Goal: Information Seeking & Learning: Learn about a topic

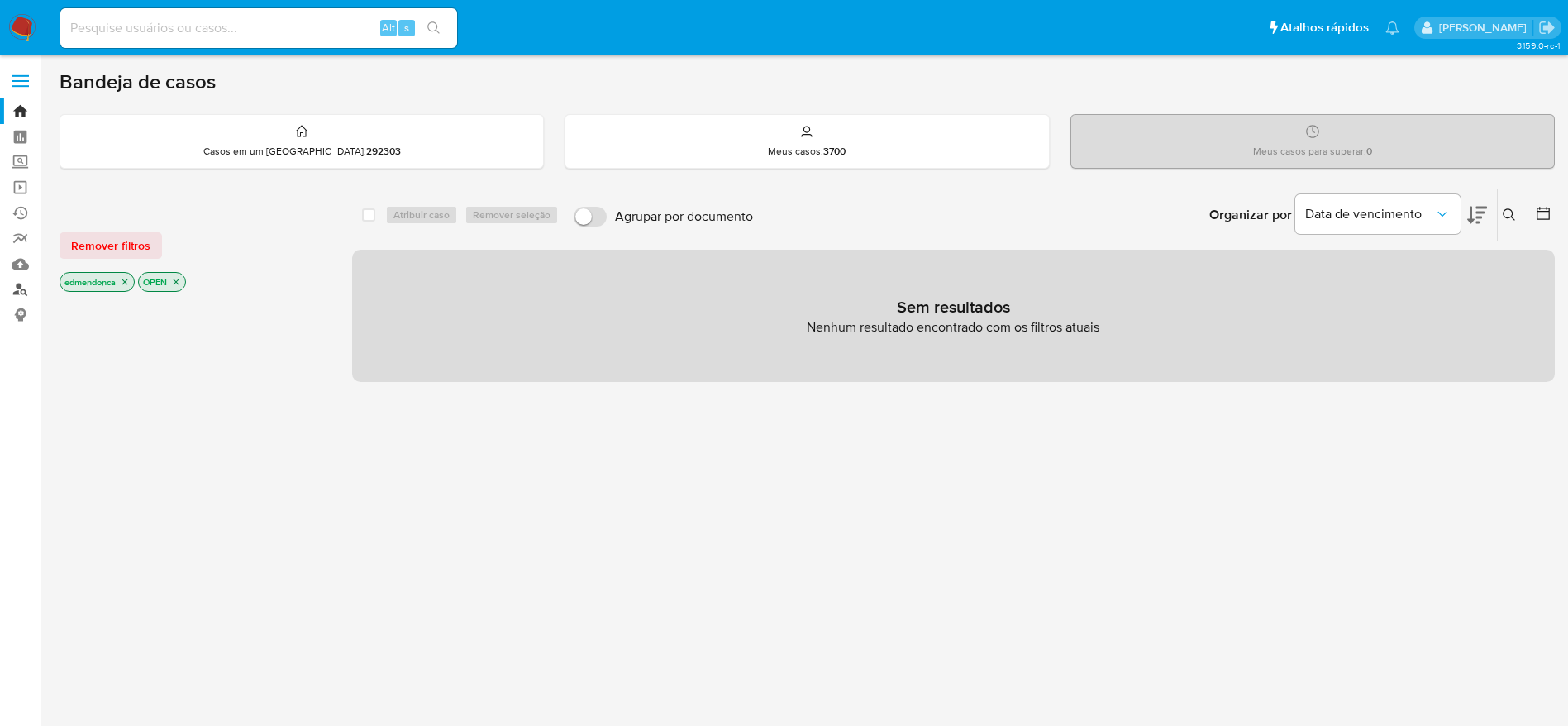
click at [19, 282] on link "Localizador de pessoas" at bounding box center [98, 290] width 197 height 26
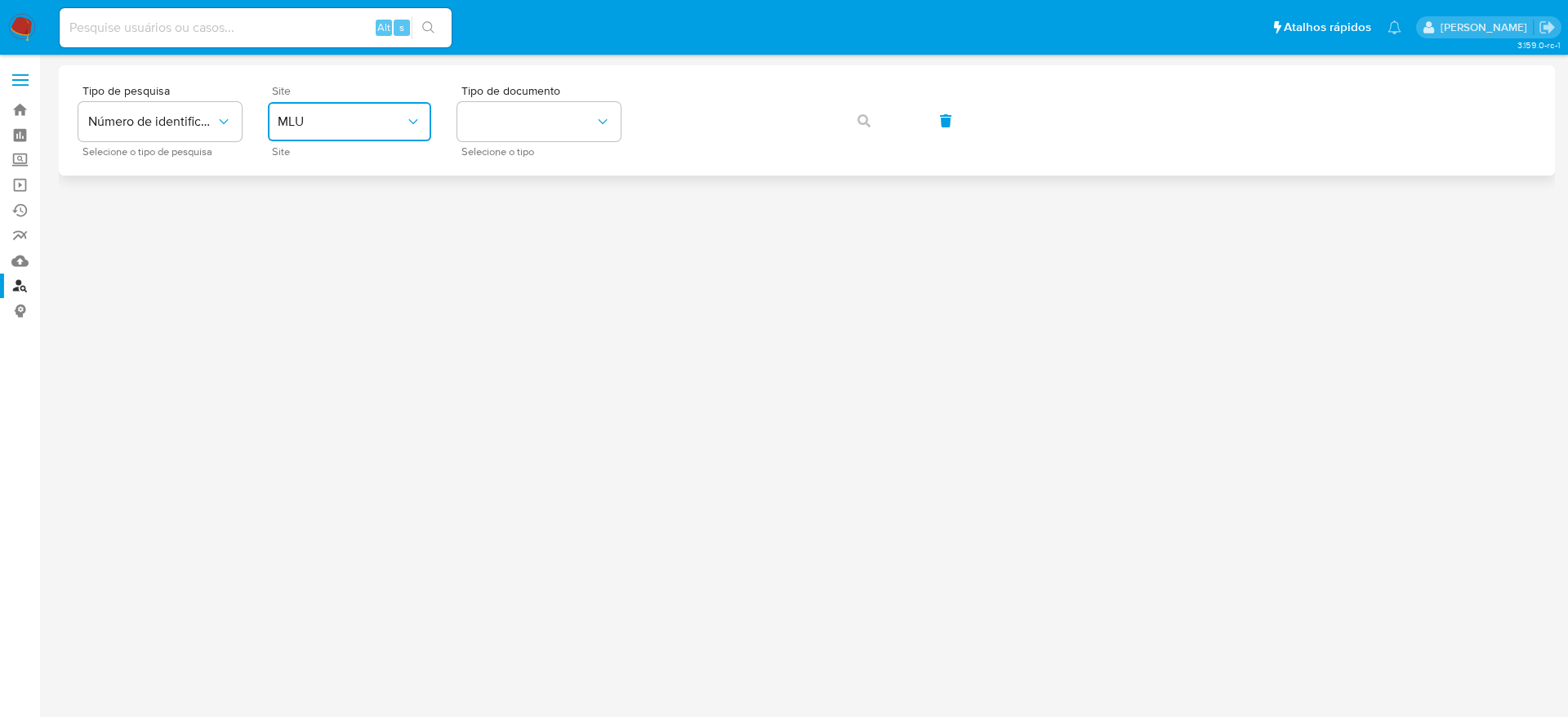
click at [361, 120] on span "MLU" at bounding box center [341, 121] width 127 height 16
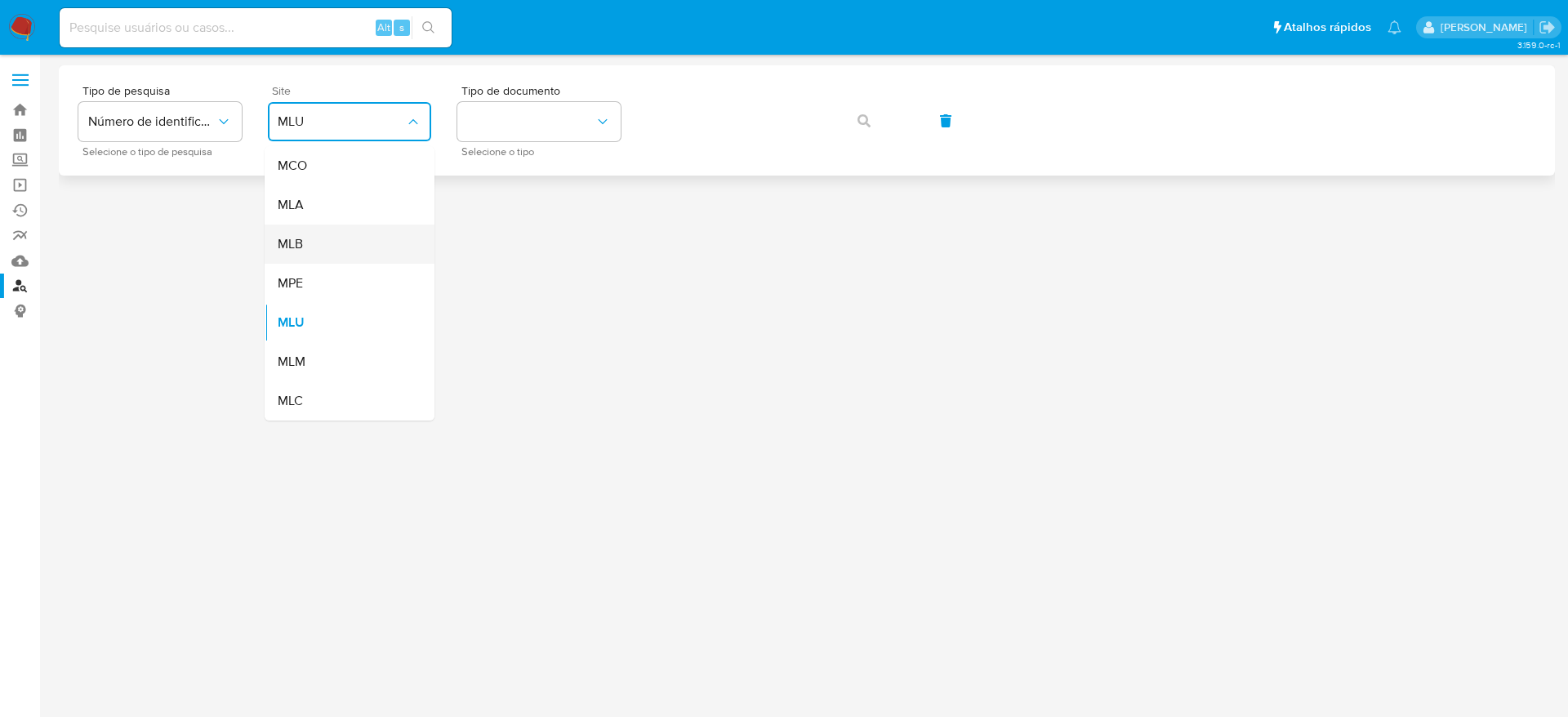
click at [372, 242] on div "MLB" at bounding box center [344, 244] width 134 height 39
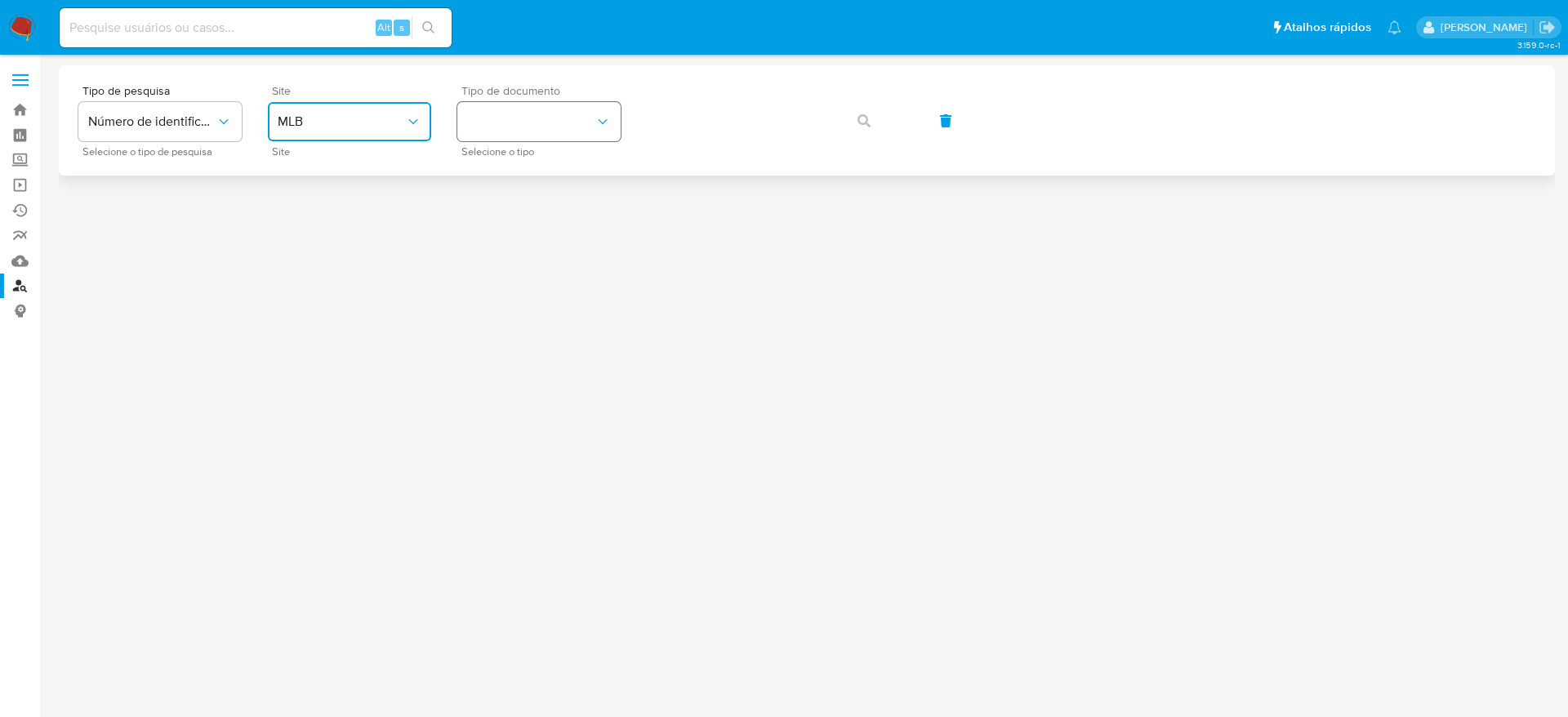
click at [584, 102] on button "identificationType" at bounding box center [539, 121] width 164 height 39
click at [585, 206] on div "CPF CPF" at bounding box center [535, 229] width 134 height 55
click at [854, 109] on button "button" at bounding box center [864, 120] width 55 height 39
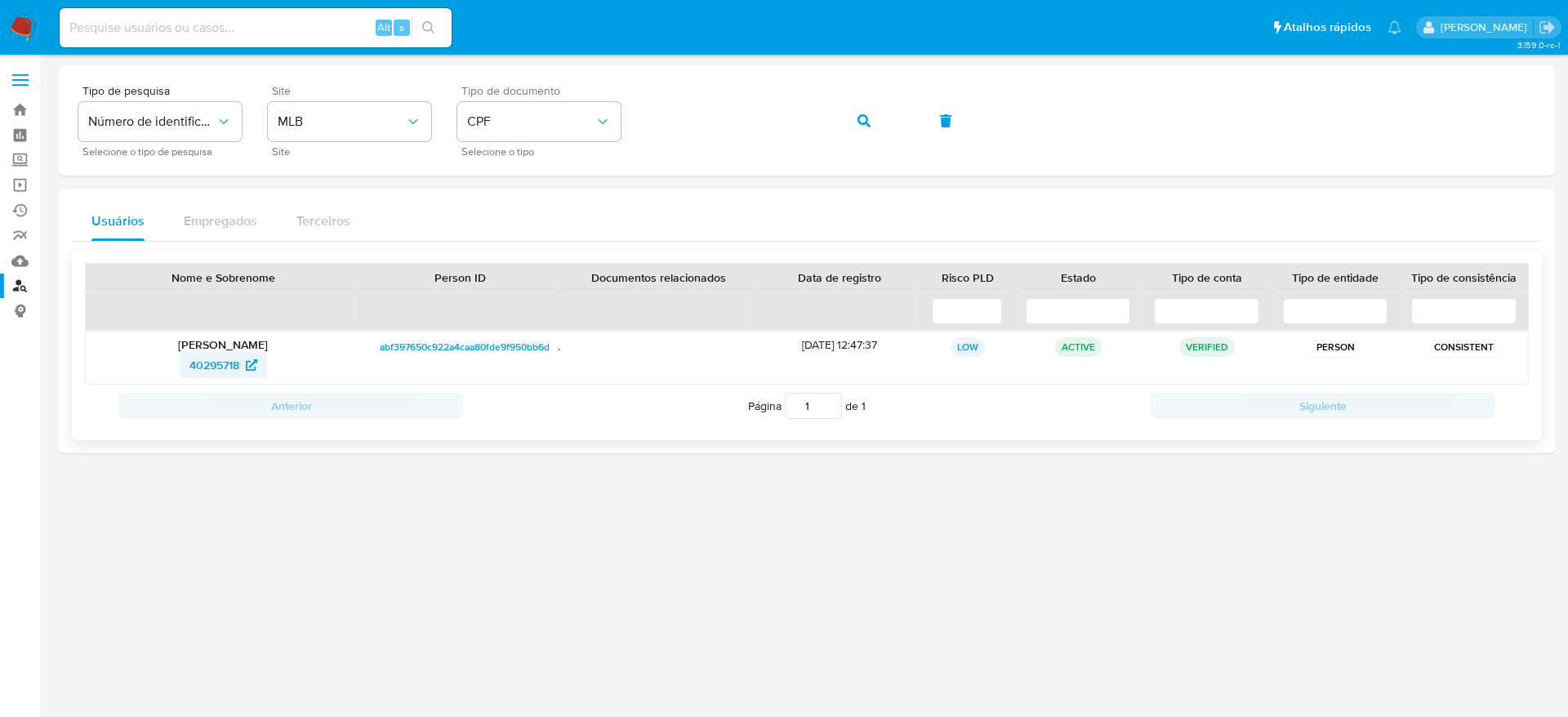
click at [212, 364] on span "40295718" at bounding box center [214, 365] width 50 height 26
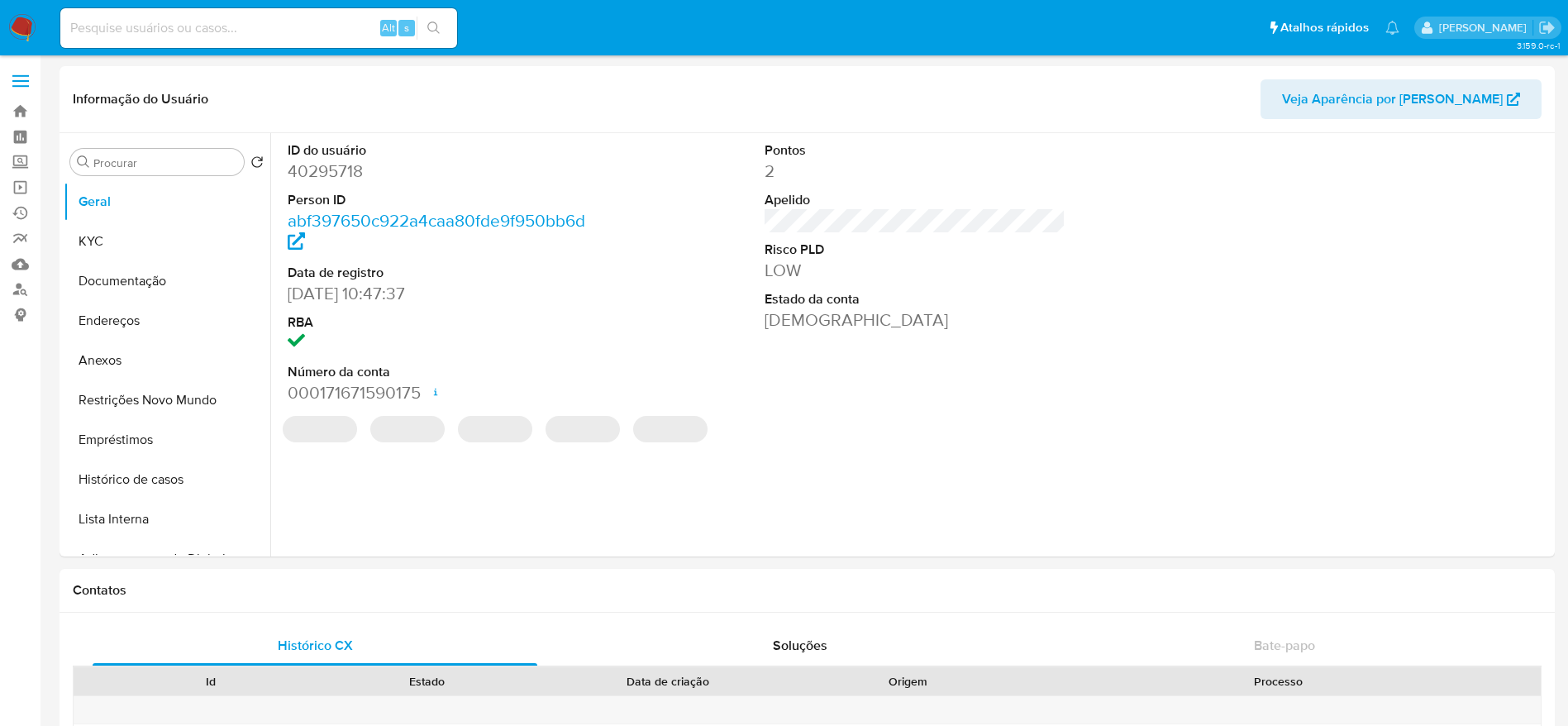
select select "10"
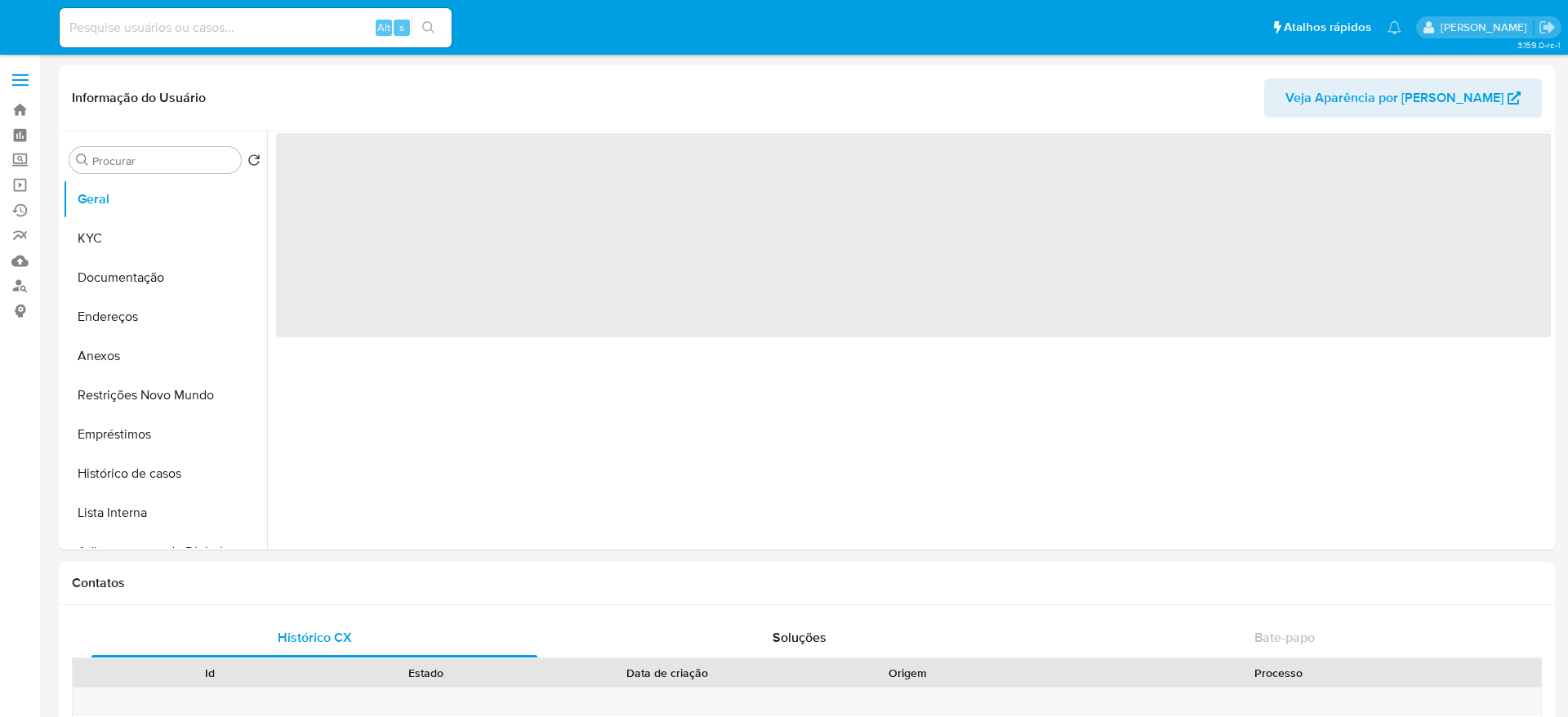
select select "10"
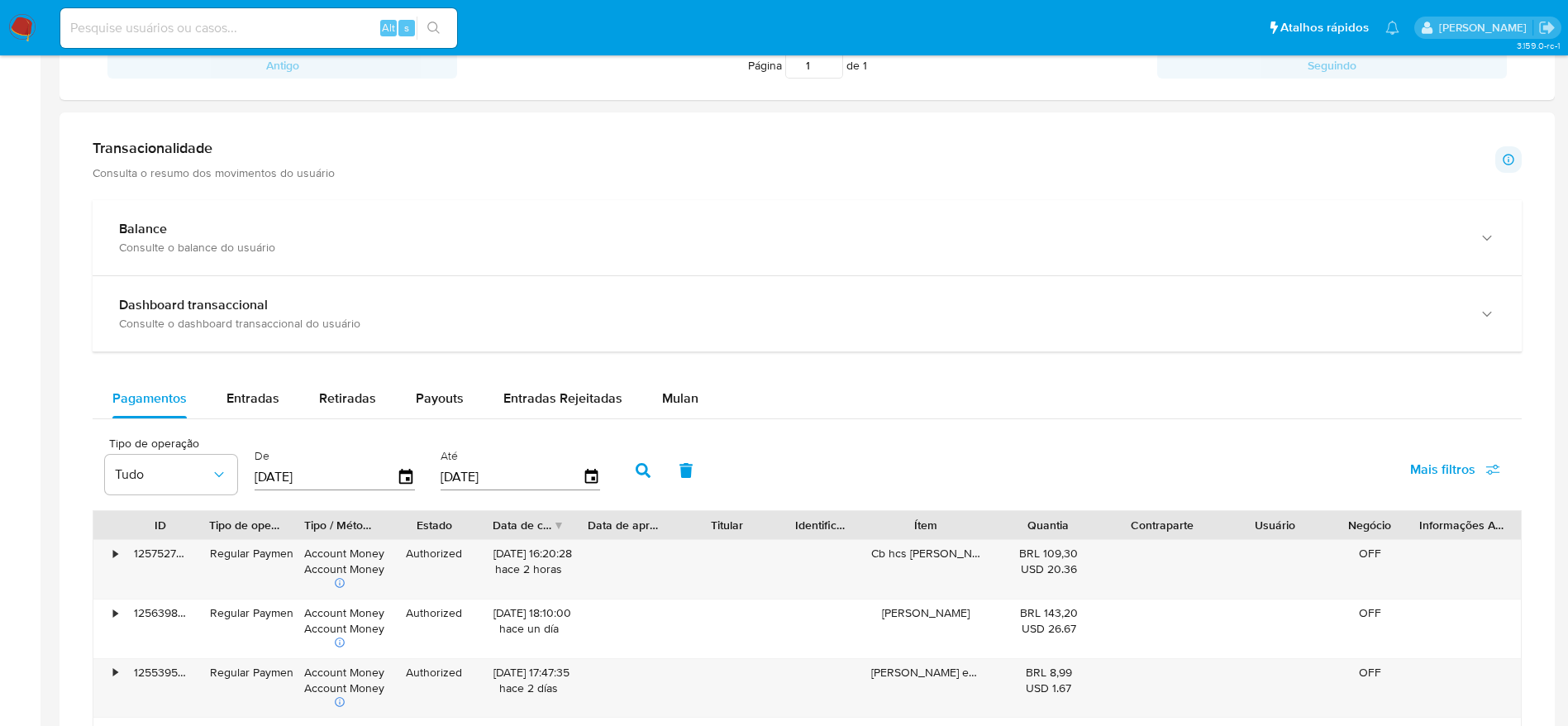
scroll to position [786, 0]
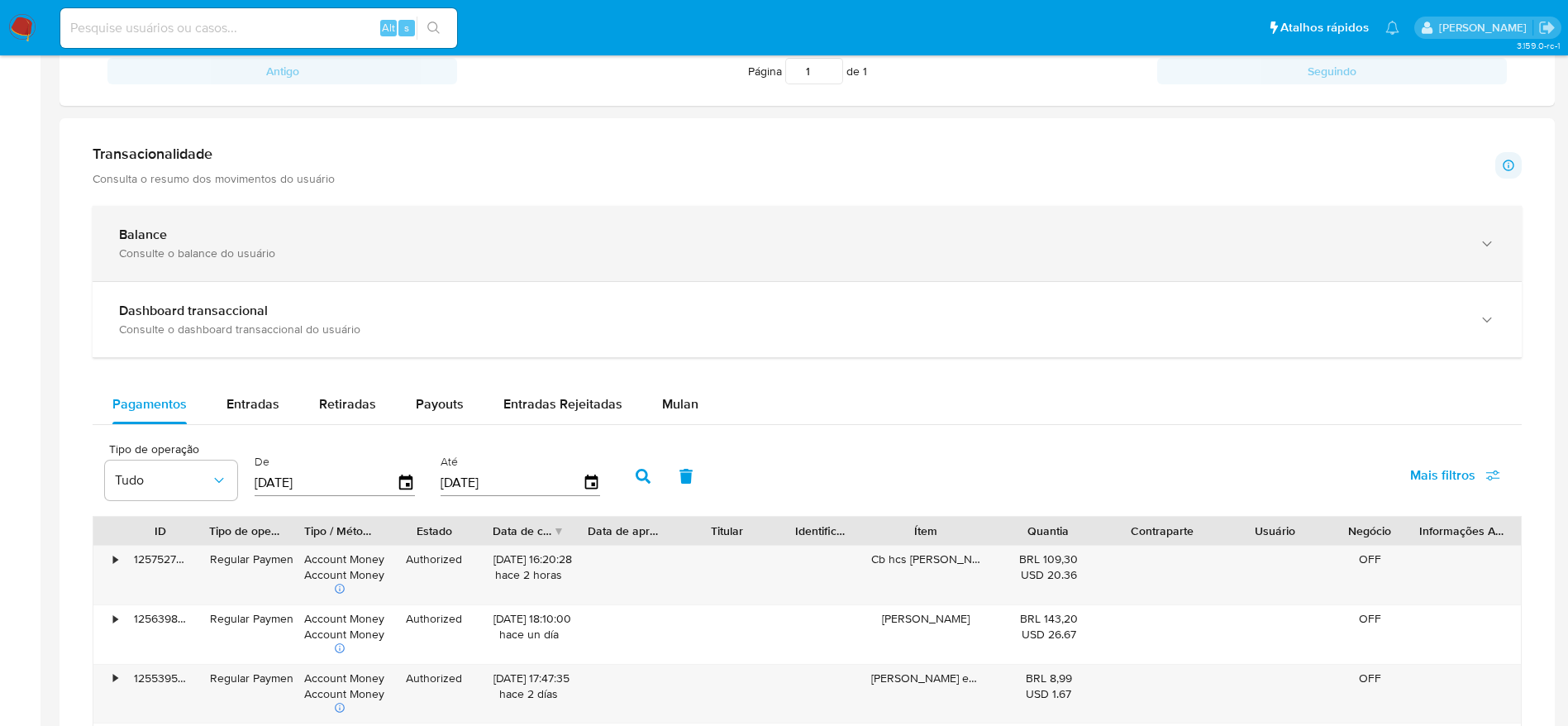
click at [1490, 244] on icon "button" at bounding box center [1486, 243] width 16 height 16
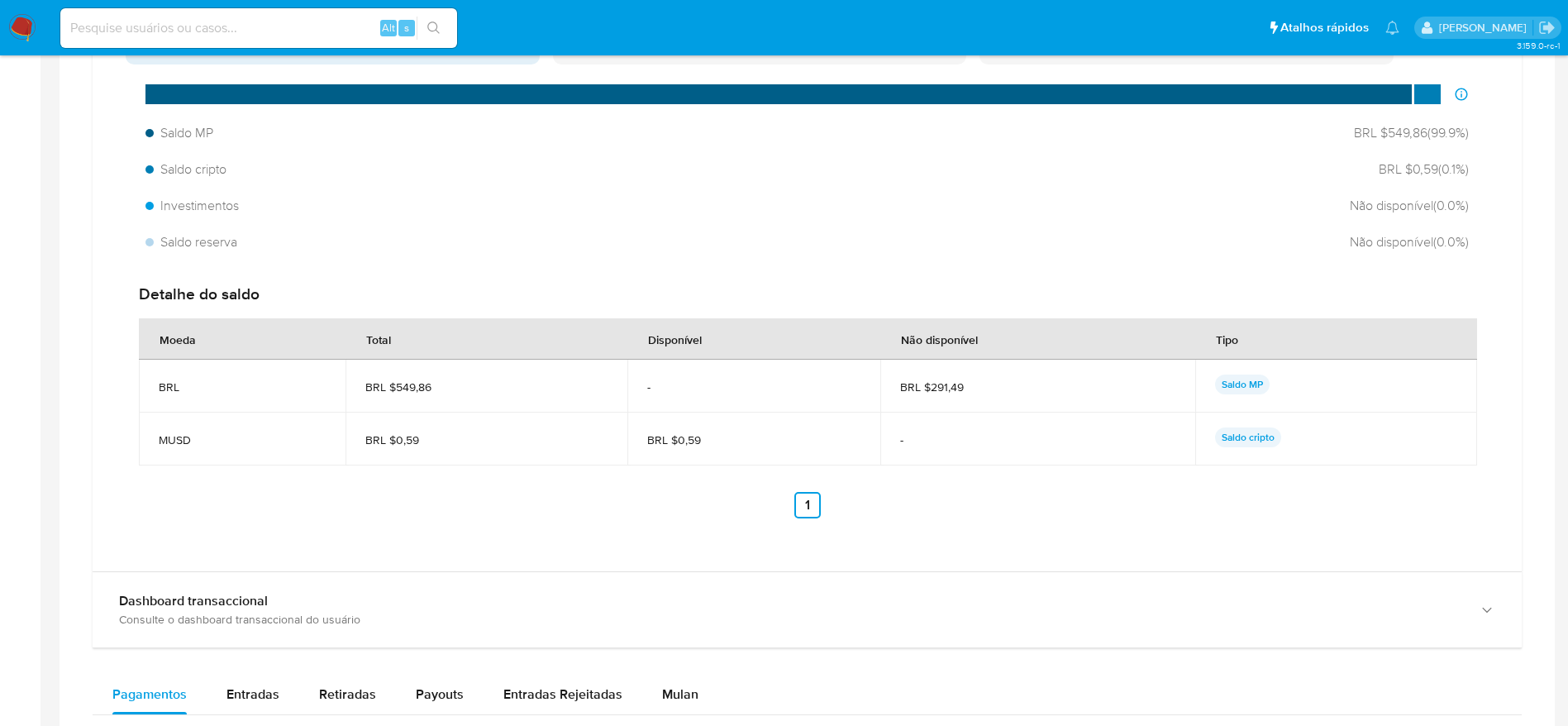
scroll to position [1222, 0]
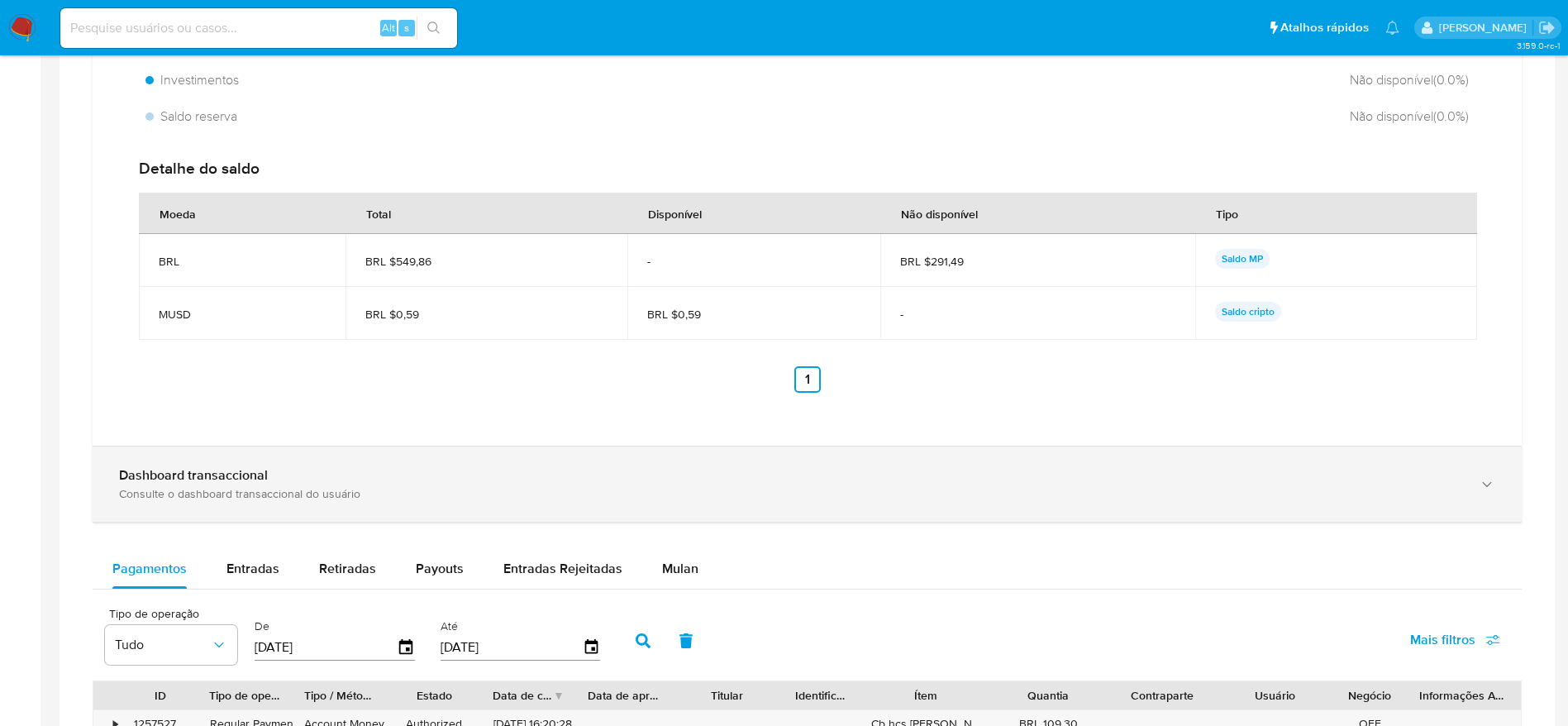
click at [1487, 469] on div "button" at bounding box center [1485, 484] width 20 height 34
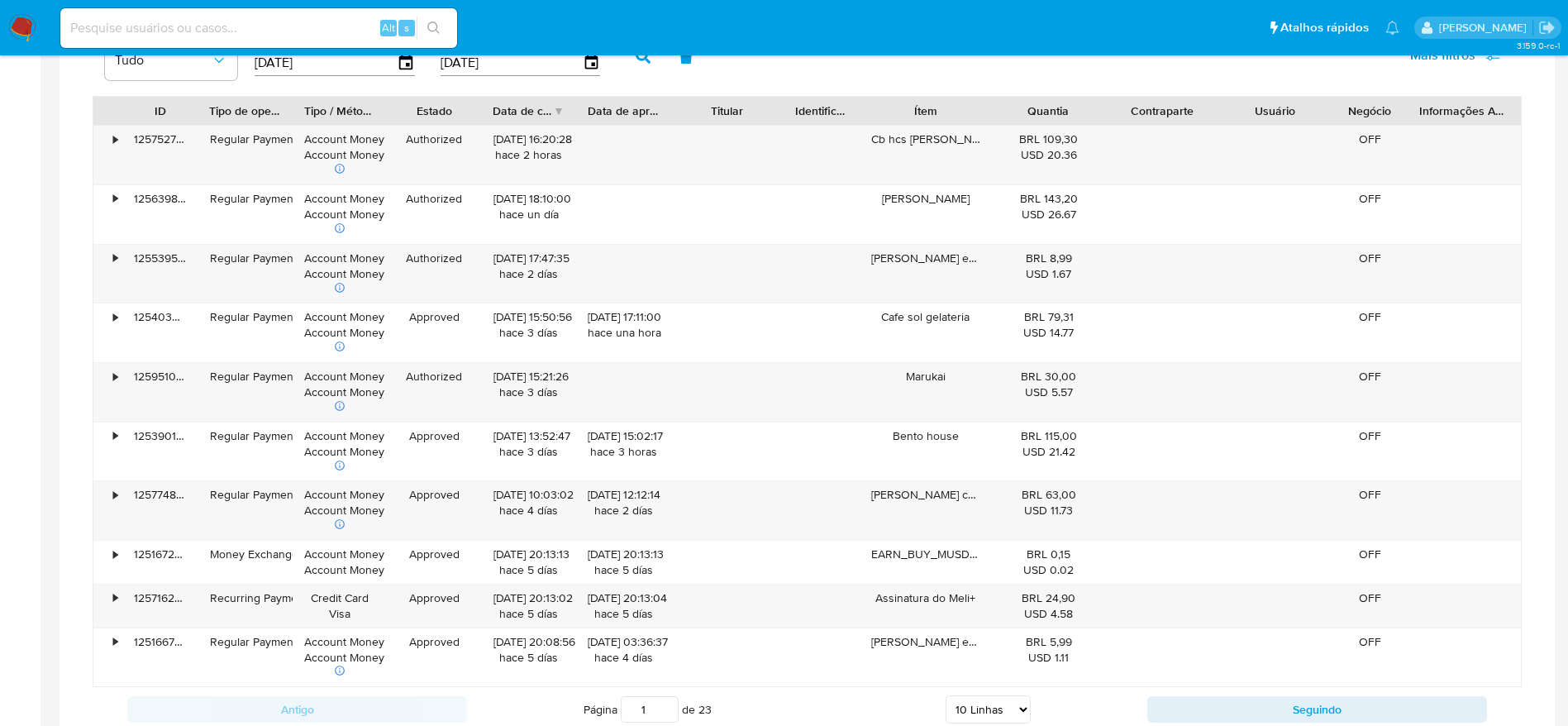
scroll to position [2578, 0]
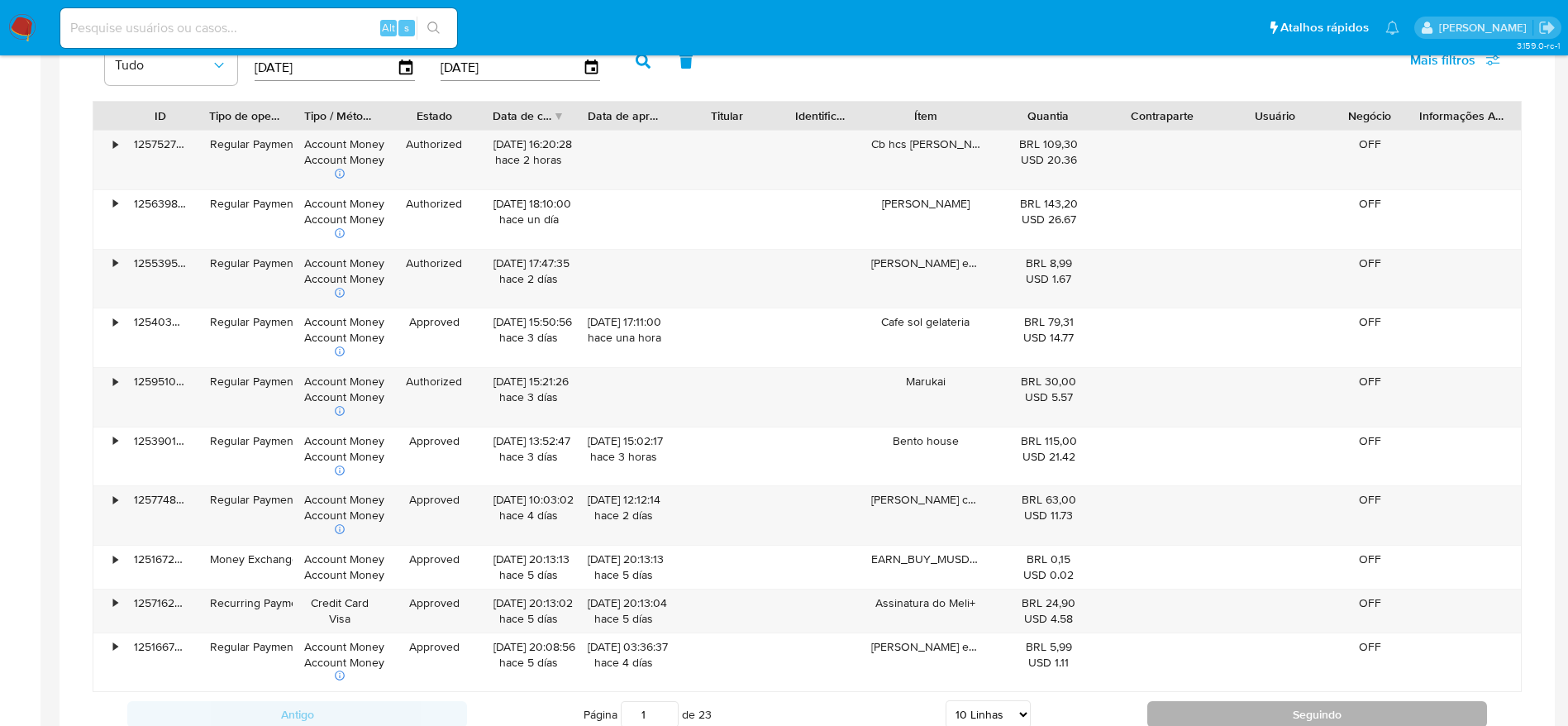
click at [1206, 711] on button "Seguindo" at bounding box center [1317, 714] width 340 height 27
type input "2"
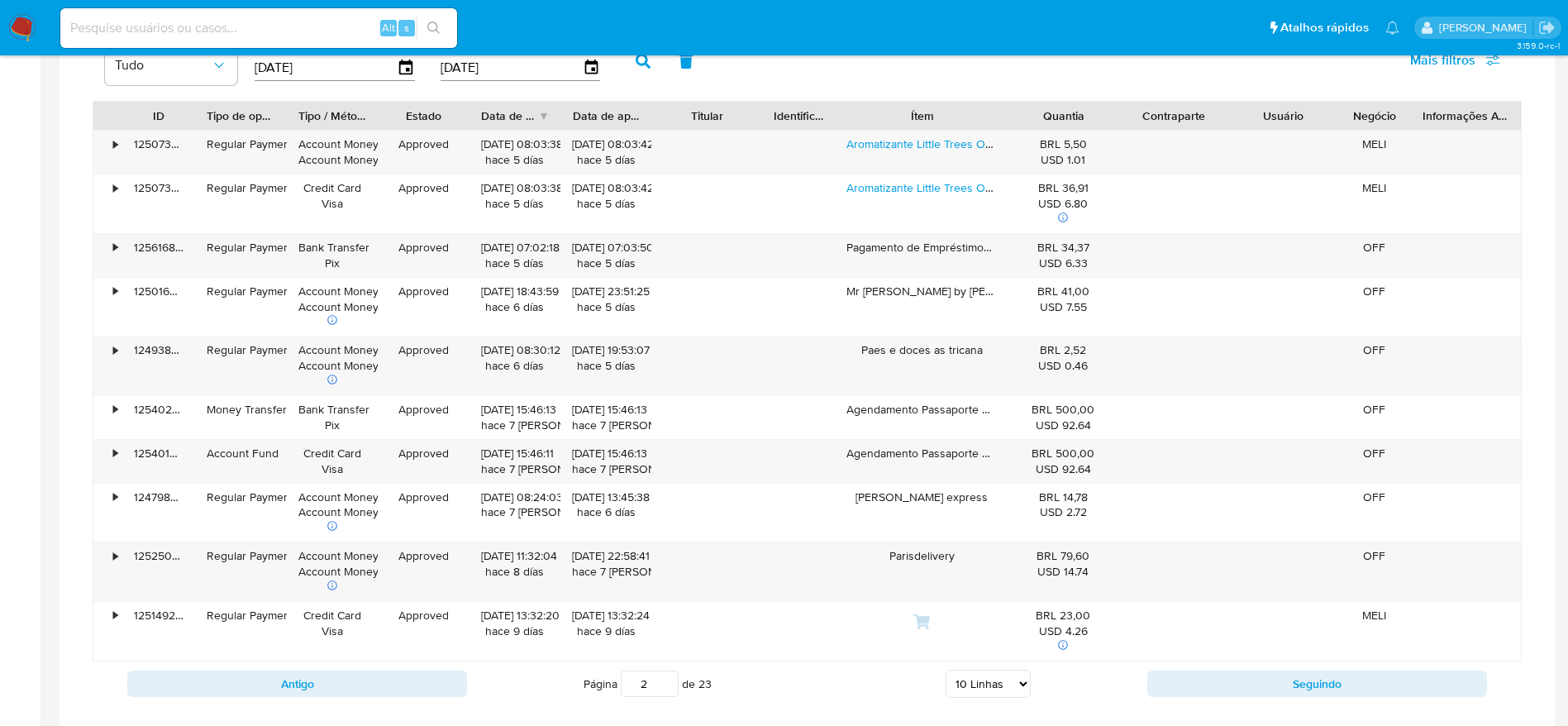
drag, startPoint x: 984, startPoint y: 101, endPoint x: 1030, endPoint y: 107, distance: 46.4
click at [1030, 107] on div "ID Tipo de operação Tipo / Método Estado Data de criação Data de aprovação Titu…" at bounding box center [807, 115] width 1427 height 28
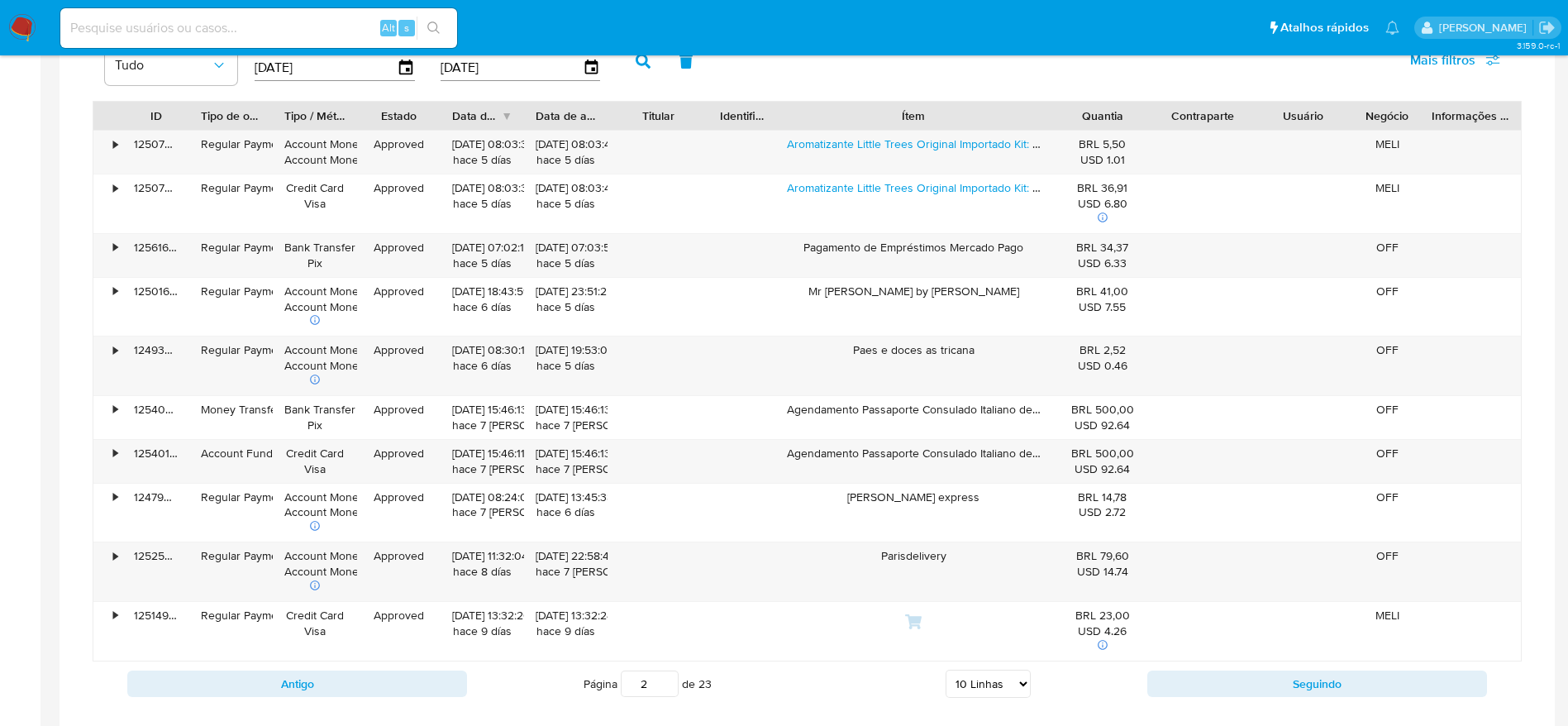
drag, startPoint x: 1006, startPoint y: 108, endPoint x: 1103, endPoint y: 92, distance: 98.3
click at [1103, 92] on div "Tipo de operação Tudo De 18/06/2025 Até 15/09/2025 Mais filtros ID Tipo de oper…" at bounding box center [807, 362] width 1429 height 687
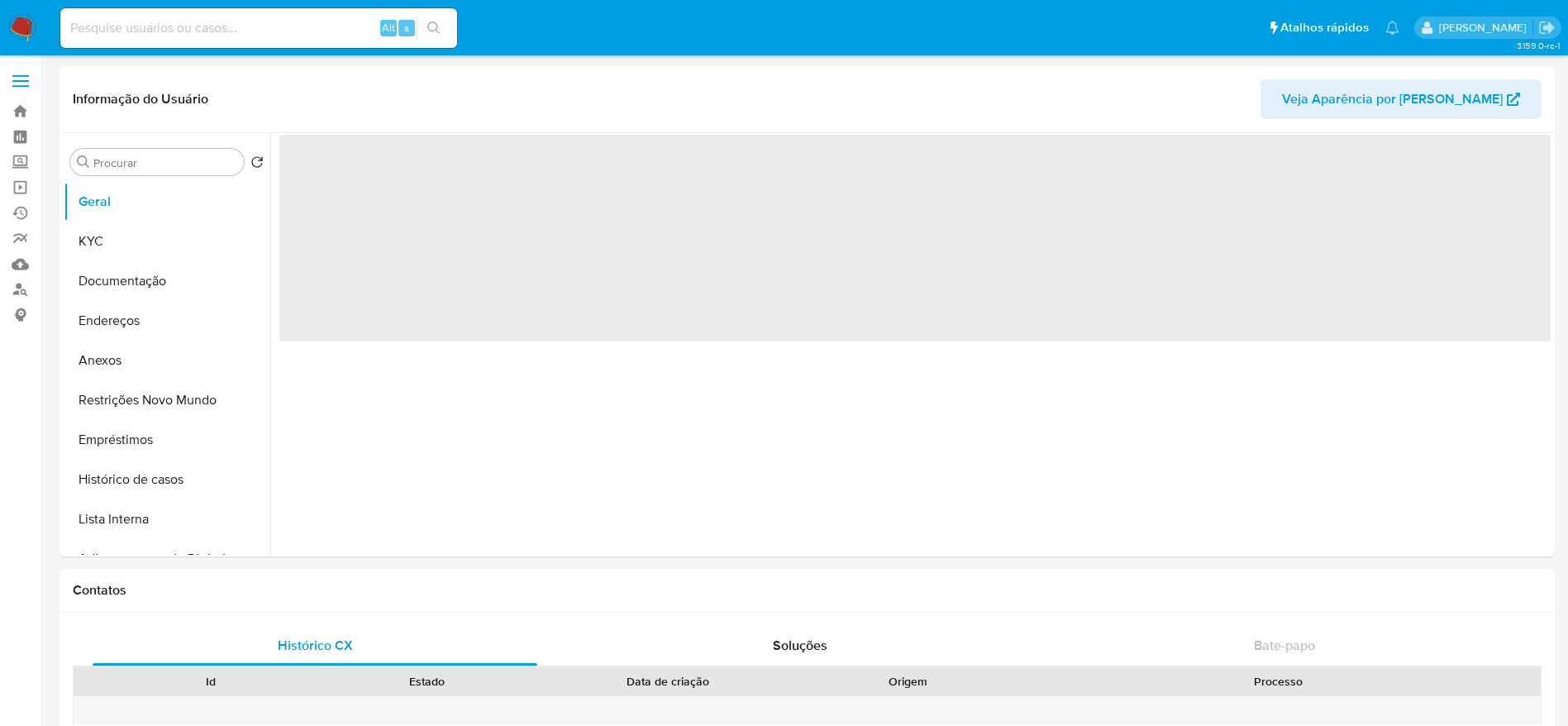
select select "10"
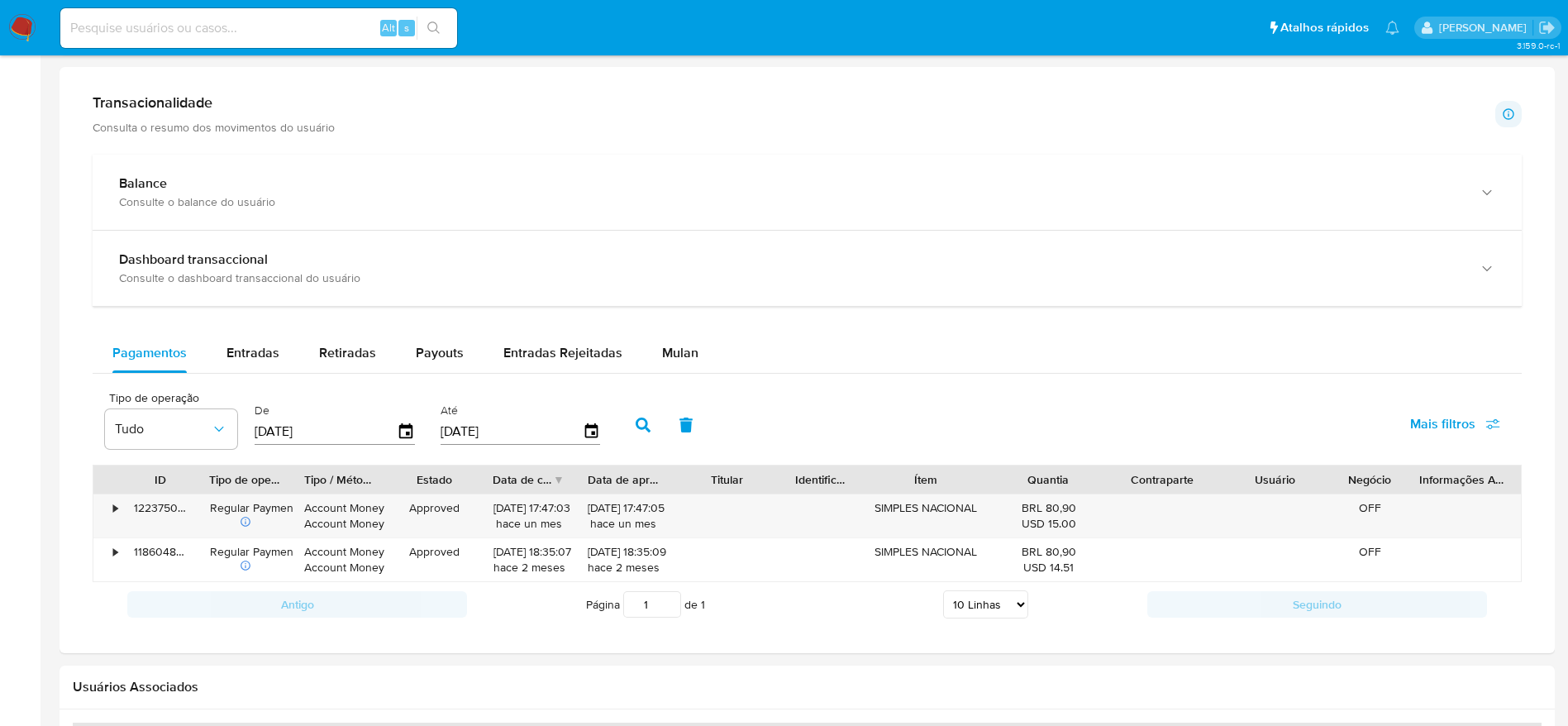
scroll to position [835, 0]
click at [252, 363] on span "Entradas" at bounding box center [253, 355] width 53 height 19
select select "10"
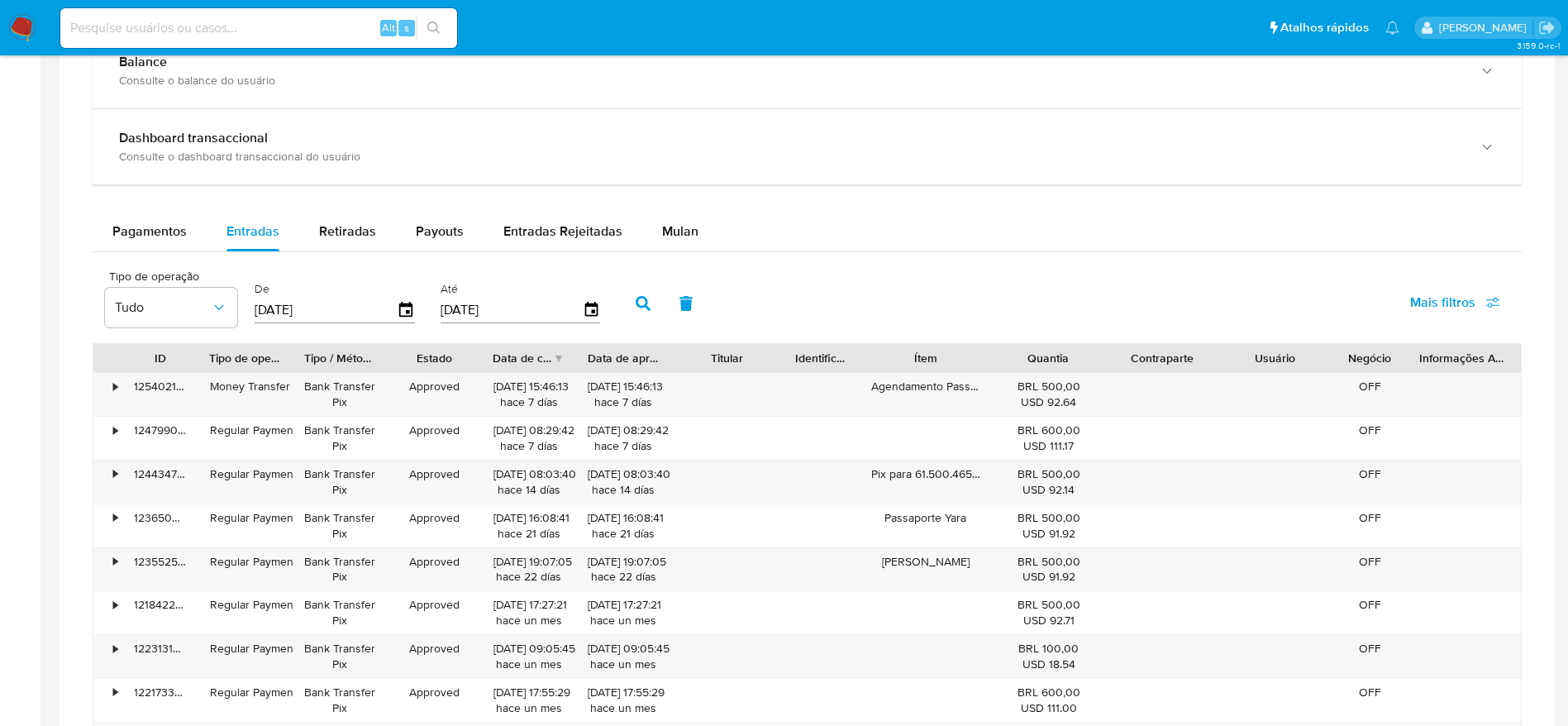
scroll to position [957, 0]
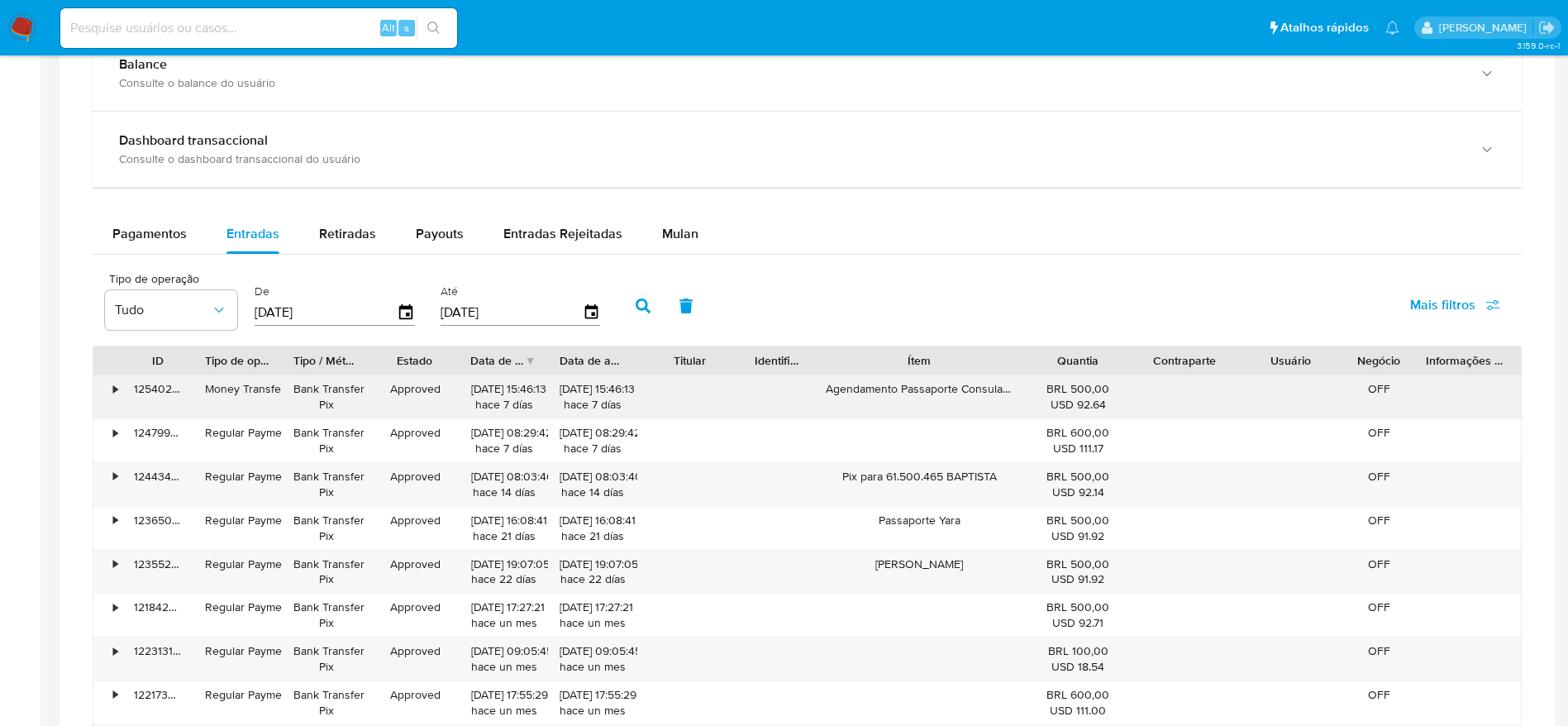
drag, startPoint x: 1004, startPoint y: 361, endPoint x: 1065, endPoint y: 414, distance: 80.8
click at [1065, 414] on div "ID Tipo de operação Tipo / Método Estado Data de criação Data de aprovação Titu…" at bounding box center [807, 578] width 1429 height 467
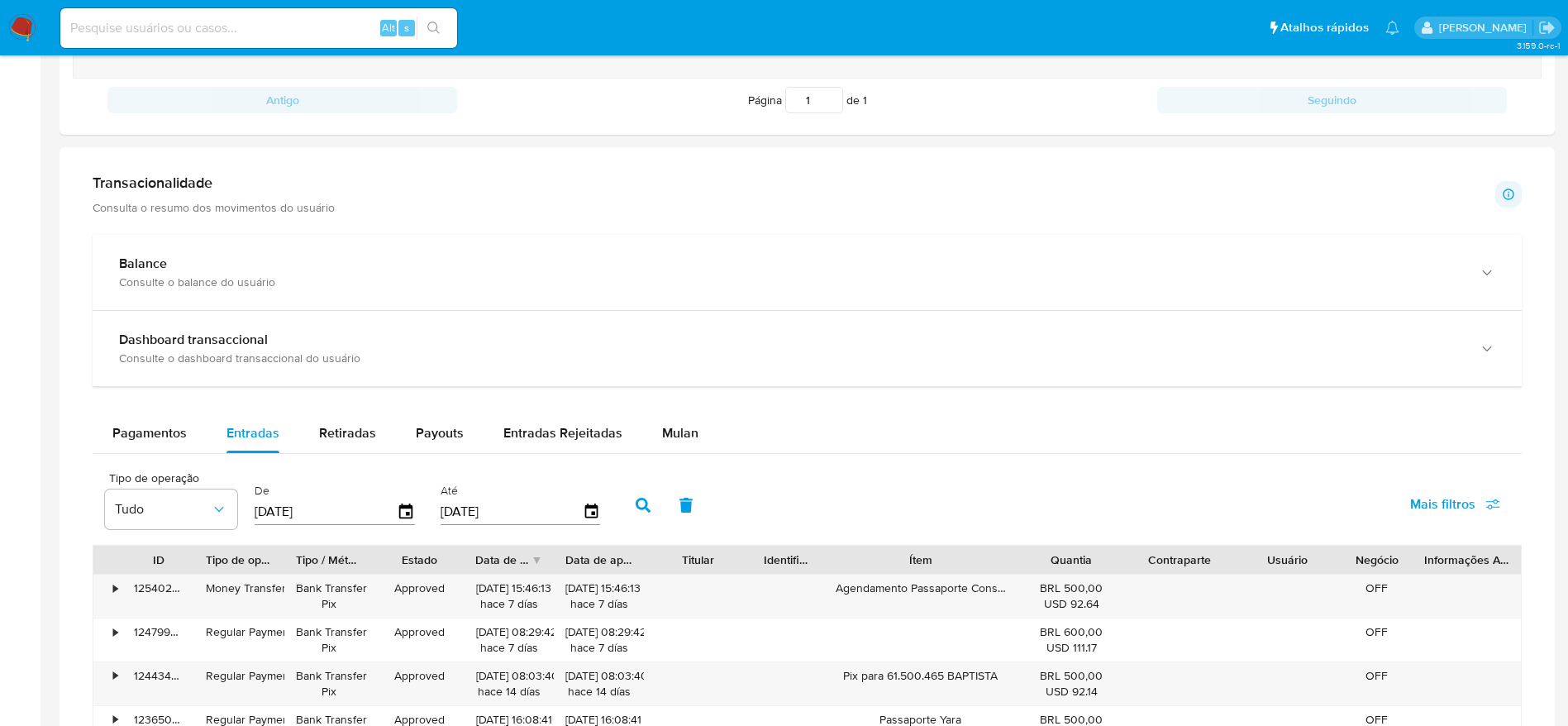
scroll to position [765, 0]
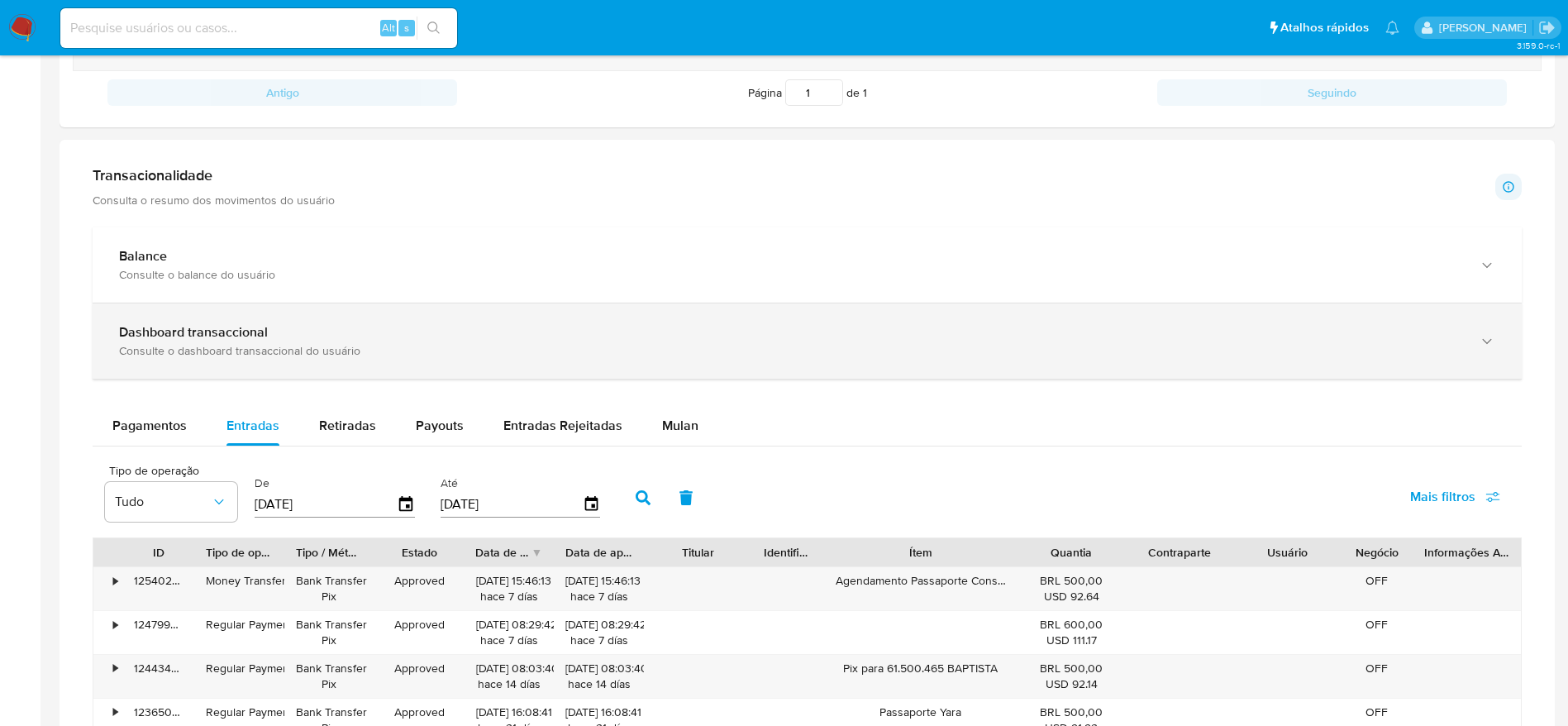
click at [1323, 340] on div "Dashboard transaccional" at bounding box center [791, 332] width 1343 height 16
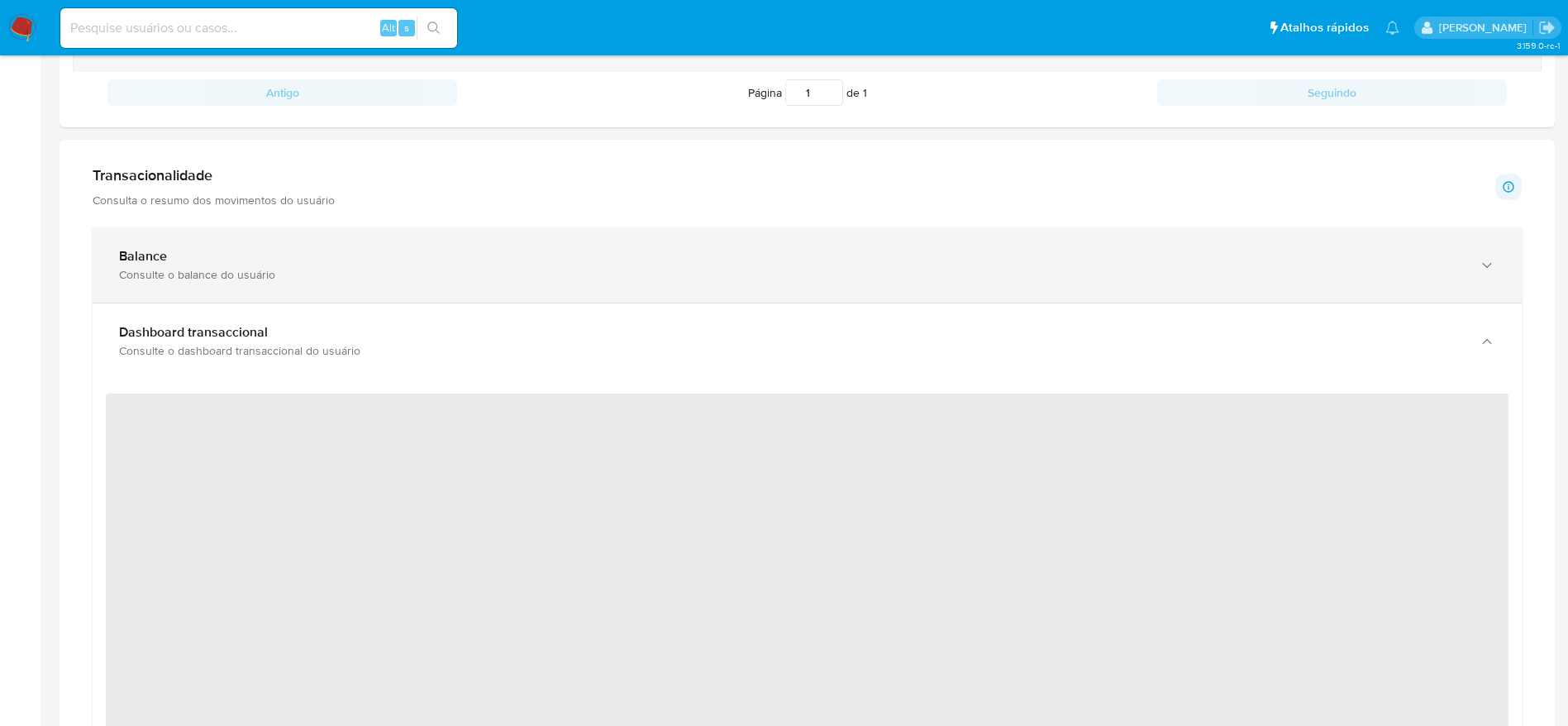
click at [1485, 259] on icon "button" at bounding box center [1486, 265] width 16 height 16
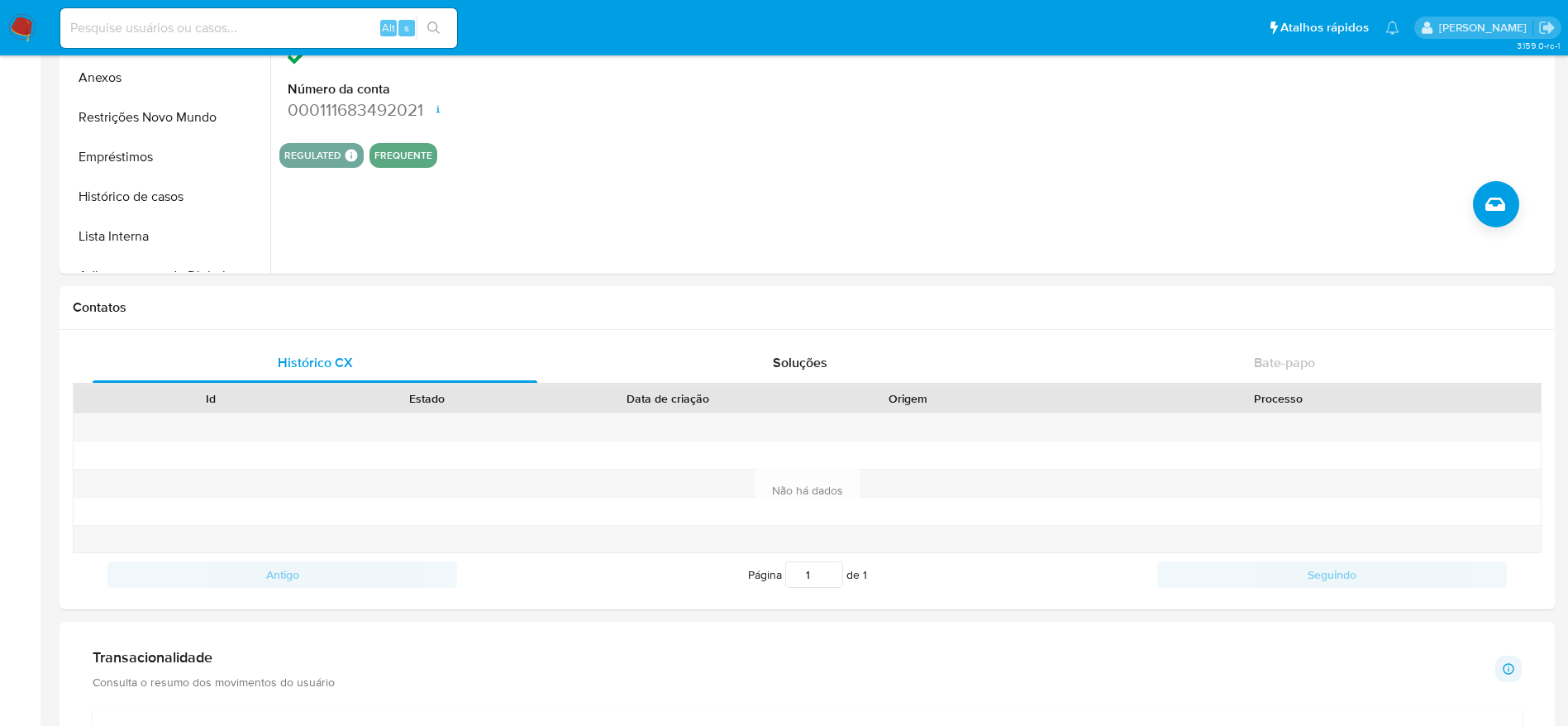
scroll to position [0, 0]
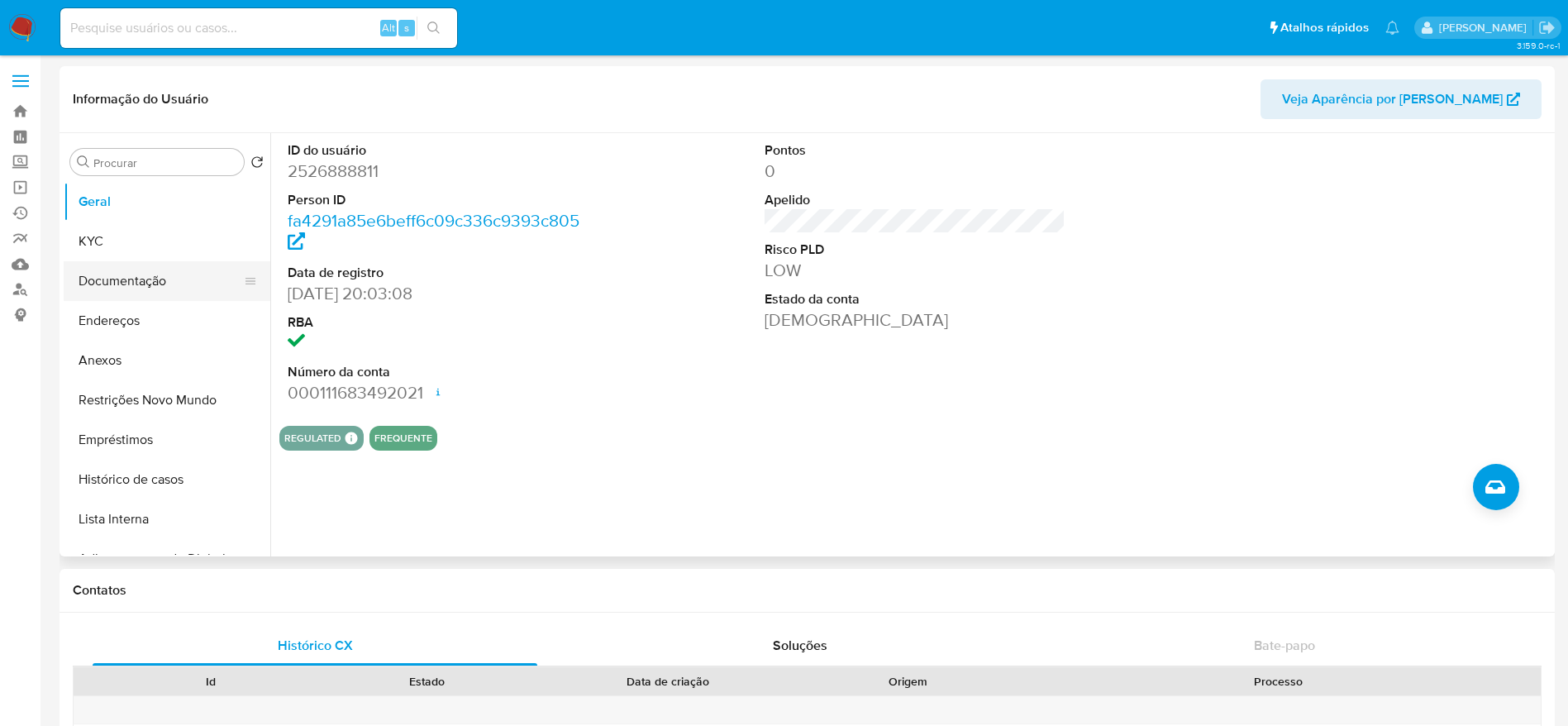
click at [100, 284] on button "Documentação" at bounding box center [160, 281] width 193 height 40
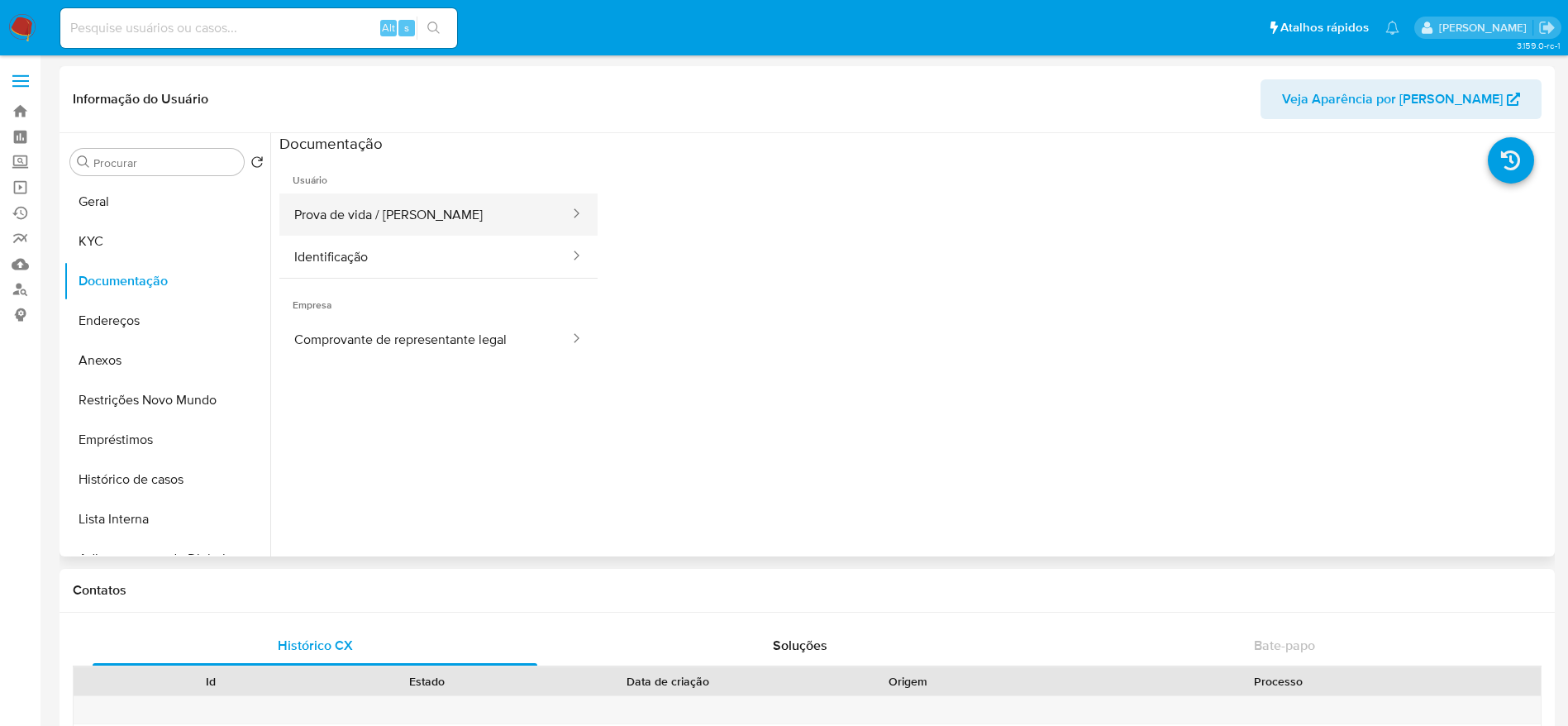
click at [408, 204] on button "Prova de vida / Selfie" at bounding box center [425, 214] width 292 height 42
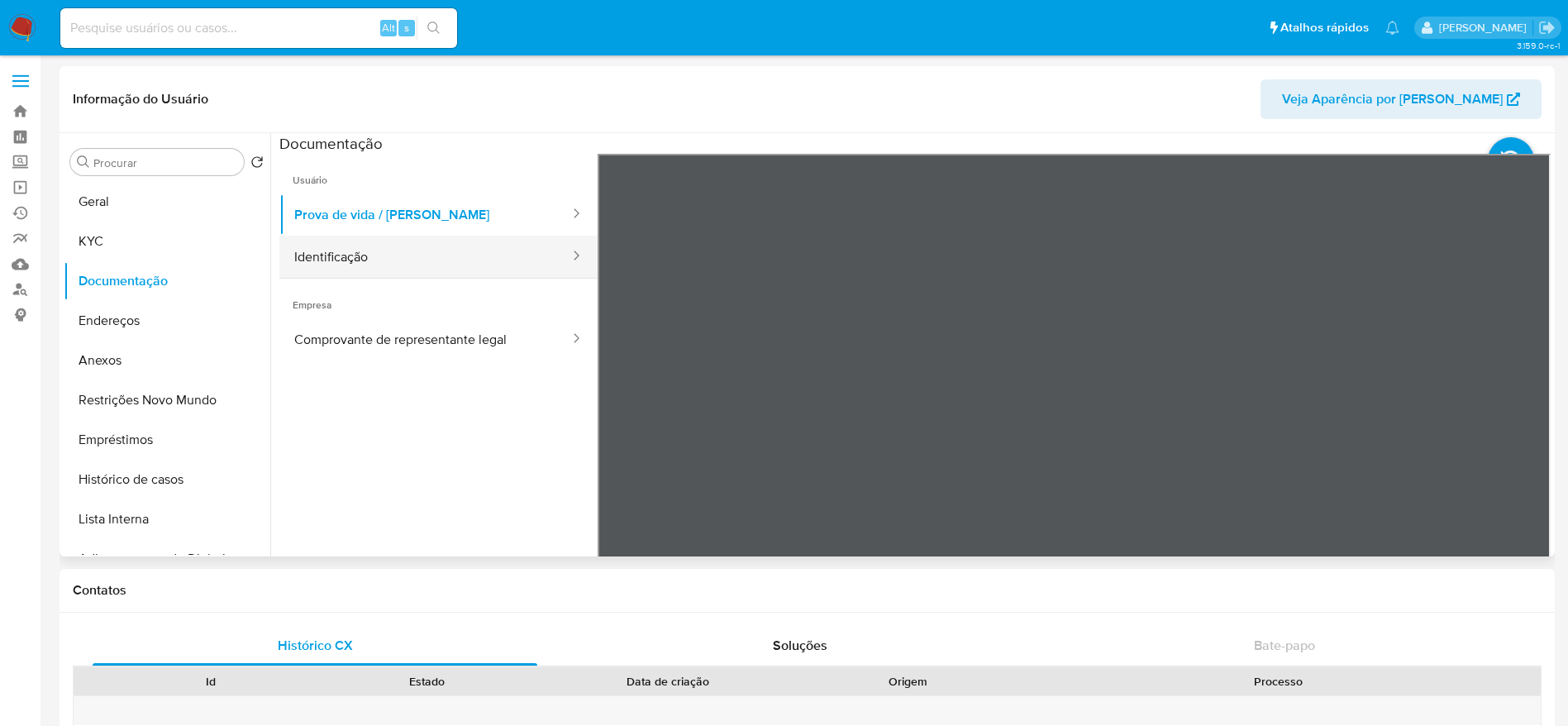
click at [507, 260] on button "Identificação" at bounding box center [425, 256] width 292 height 42
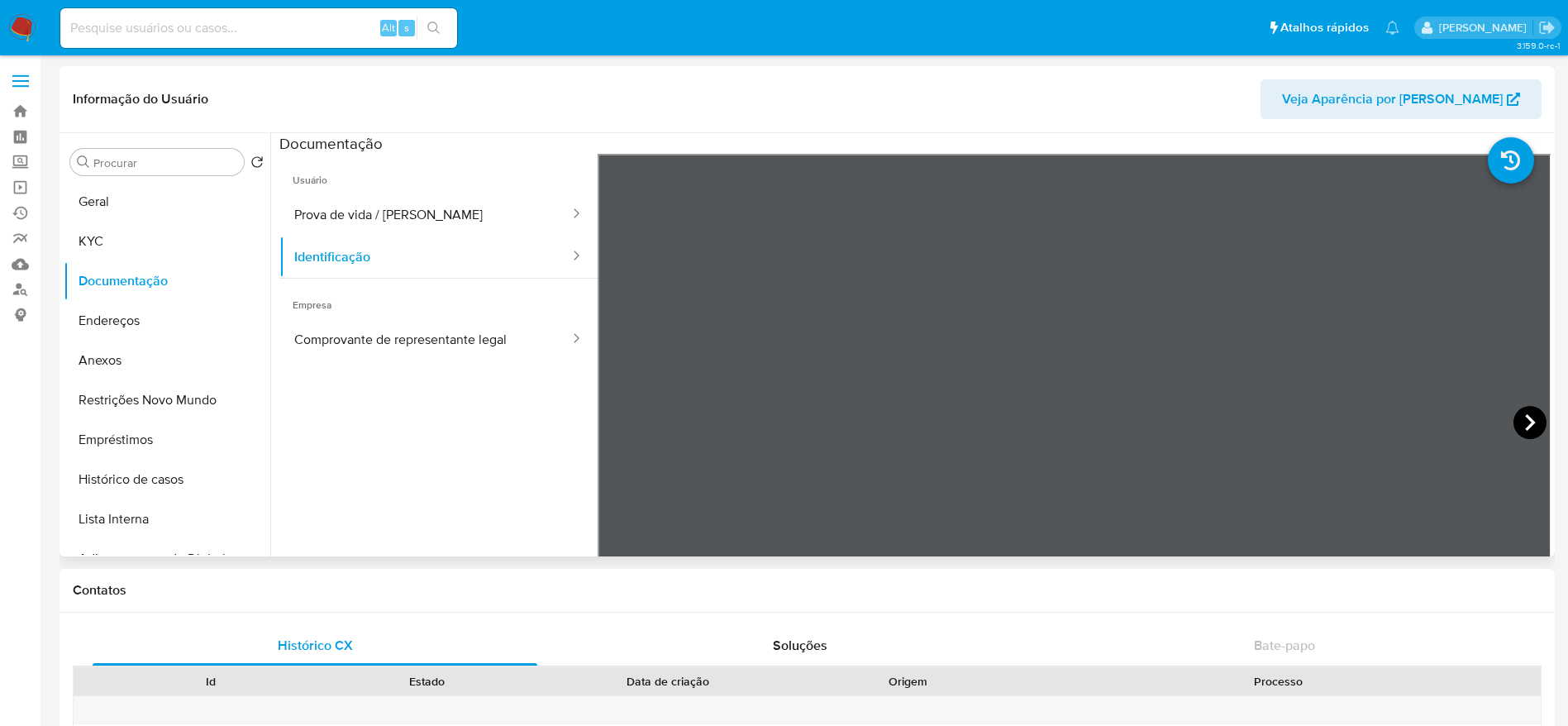
click at [1528, 425] on icon at bounding box center [1529, 423] width 33 height 34
click at [421, 329] on button "Comprovante de representante legal" at bounding box center [425, 339] width 292 height 42
